Goal: Task Accomplishment & Management: Use online tool/utility

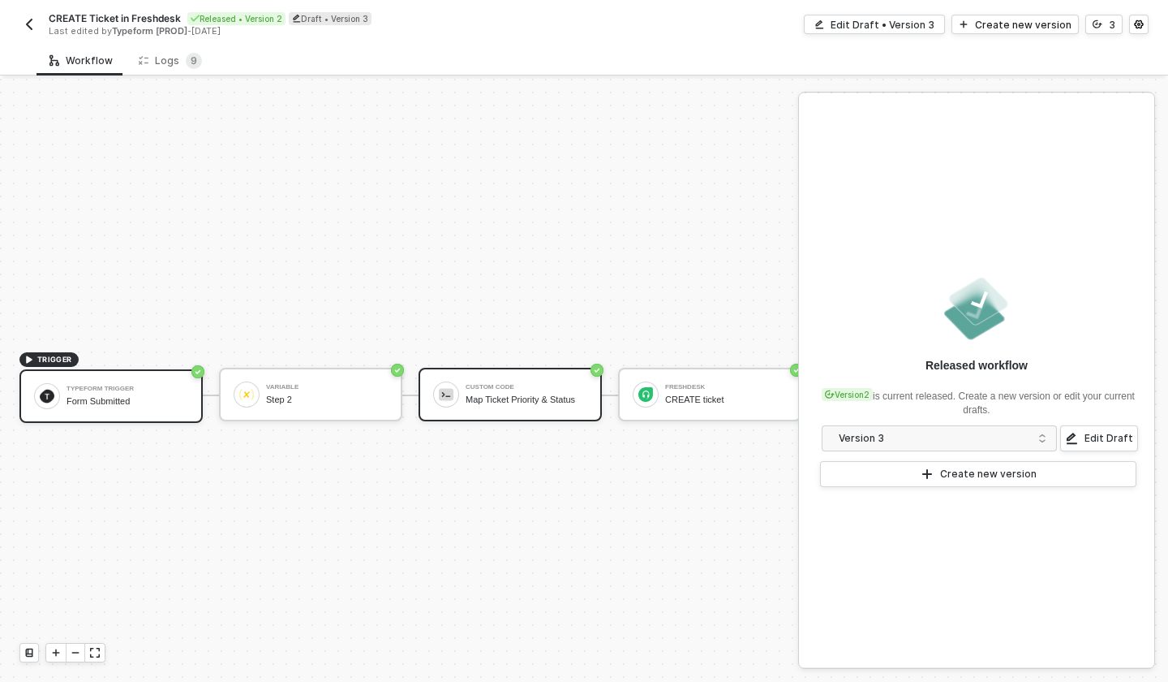
scroll to position [30, 0]
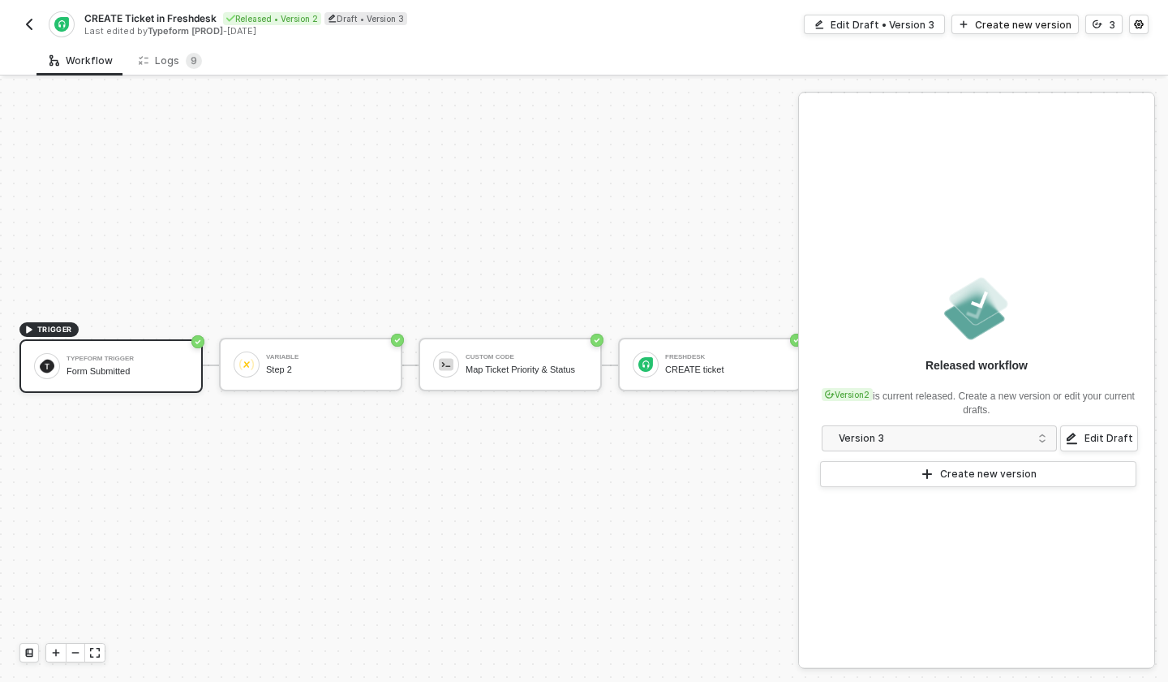
click at [28, 25] on img "button" at bounding box center [29, 24] width 13 height 13
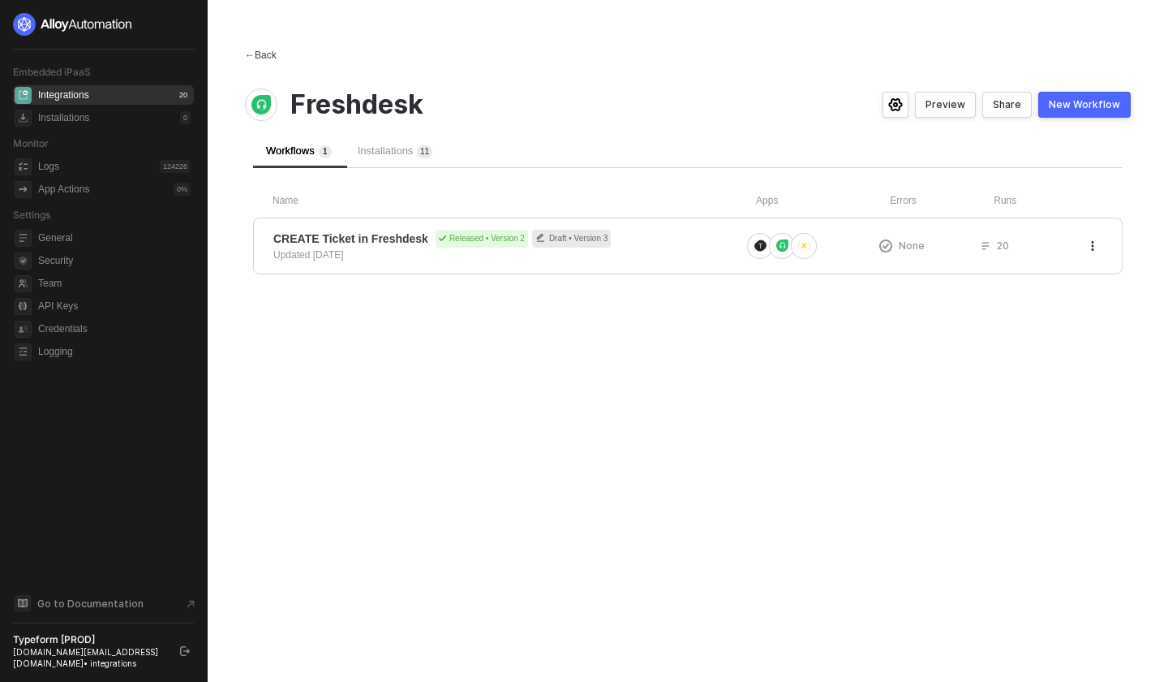
click at [254, 56] on span "←" at bounding box center [250, 54] width 10 height 11
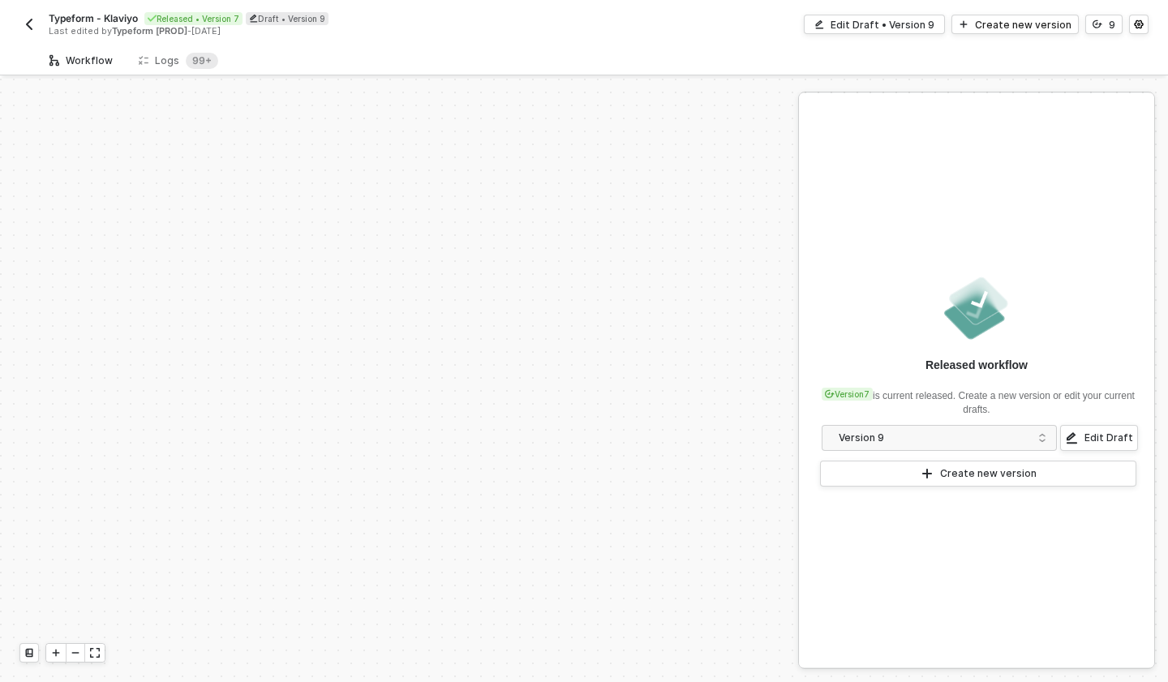
scroll to position [373, 0]
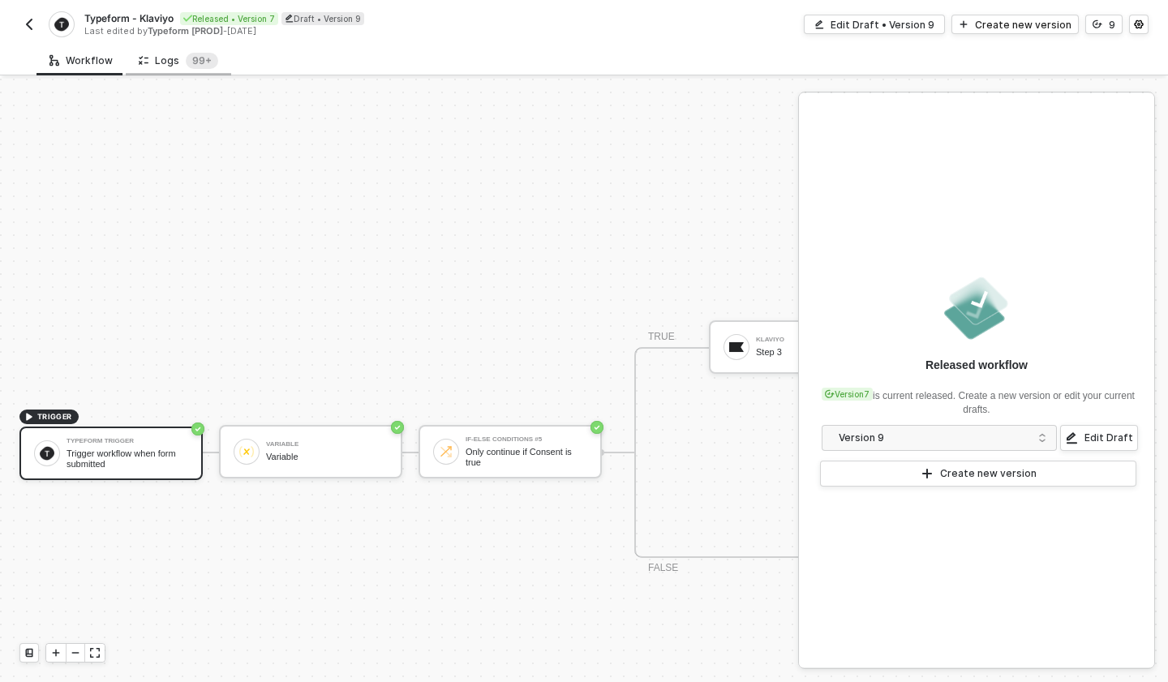
click at [172, 59] on div "Logs 99+" at bounding box center [179, 61] width 80 height 16
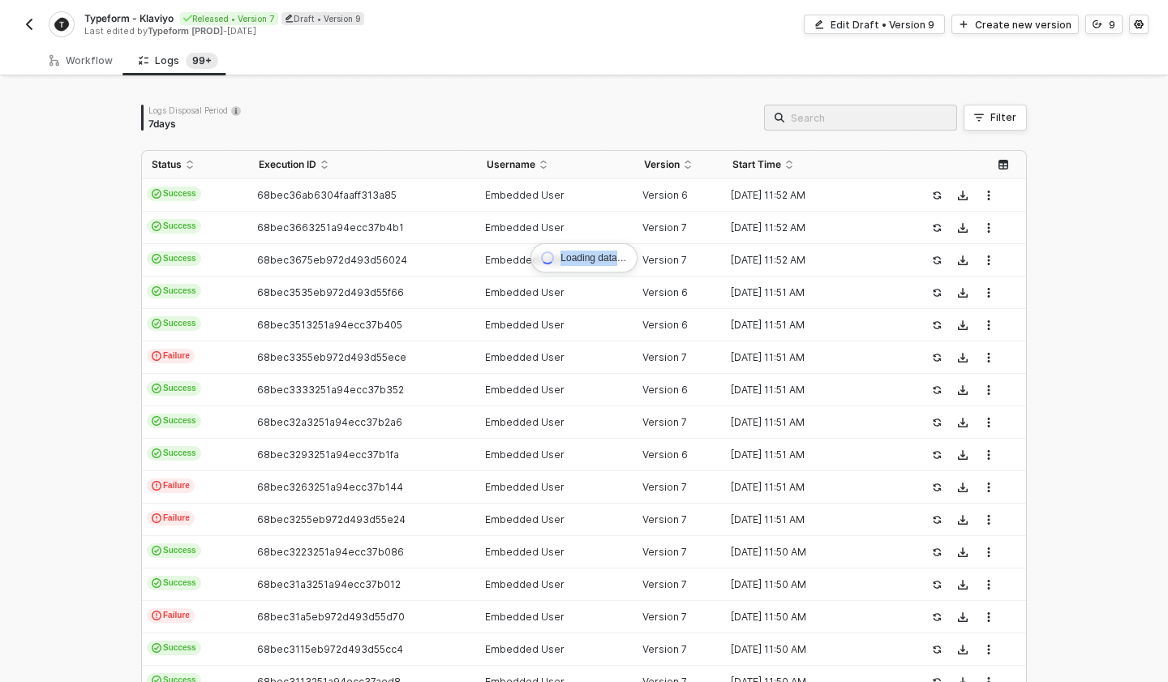
drag, startPoint x: 623, startPoint y: 260, endPoint x: 550, endPoint y: 260, distance: 73.0
click at [548, 260] on div "Loading data…" at bounding box center [584, 258] width 106 height 30
click at [550, 260] on span at bounding box center [548, 258] width 16 height 16
click at [550, 260] on span at bounding box center [548, 258] width 19 height 19
click at [550, 260] on span at bounding box center [548, 258] width 18 height 18
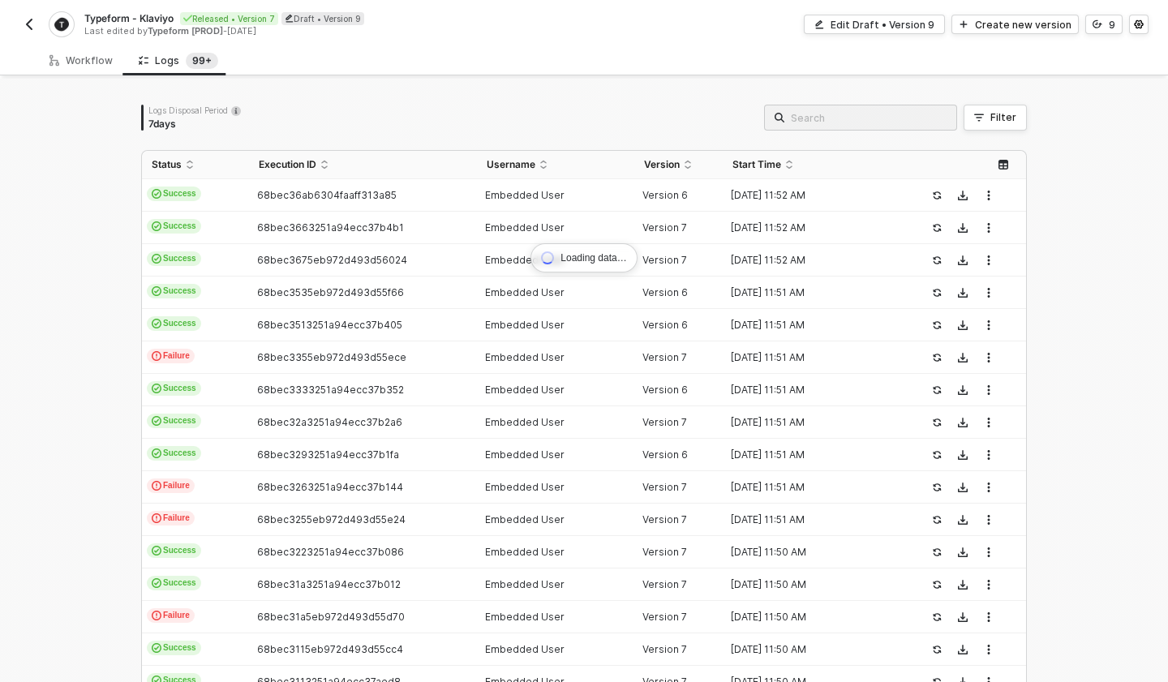
click at [583, 260] on div "Loading data…" at bounding box center [584, 258] width 106 height 30
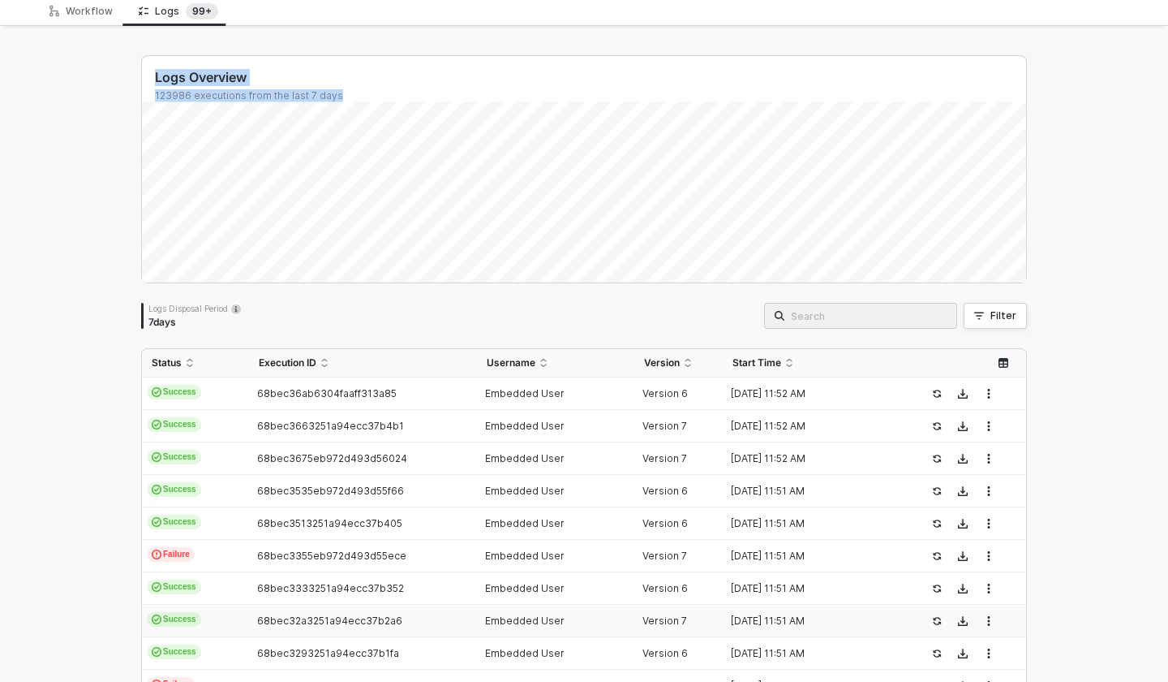
scroll to position [0, 0]
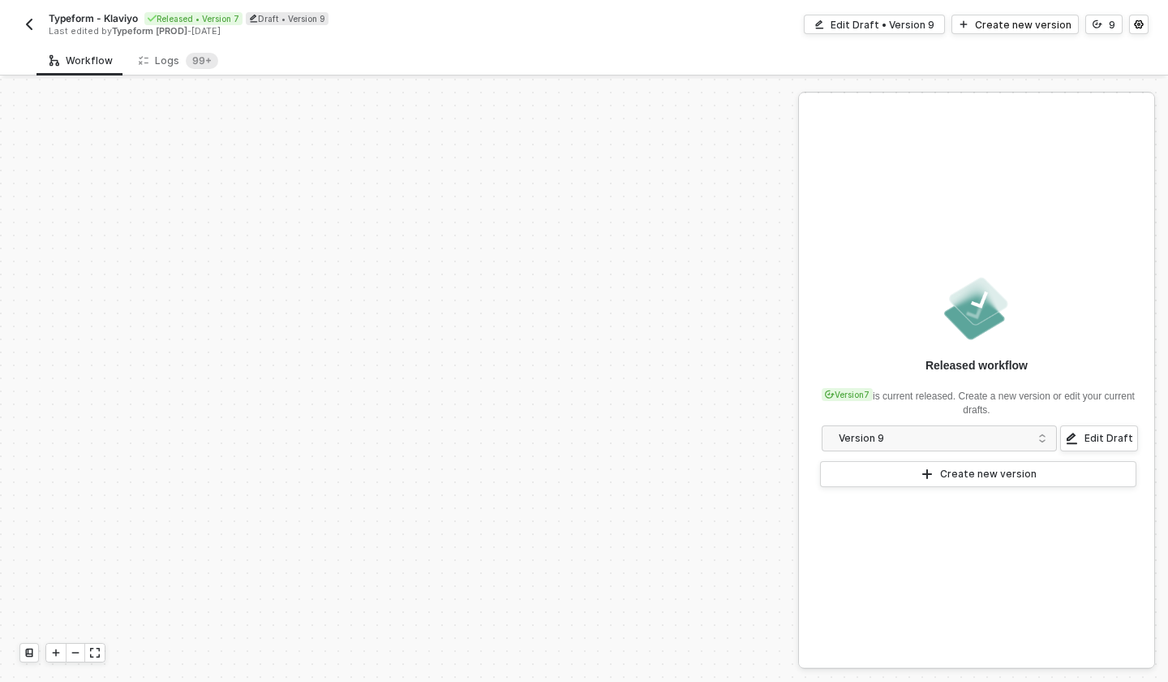
scroll to position [373, 0]
